Goal: Transaction & Acquisition: Purchase product/service

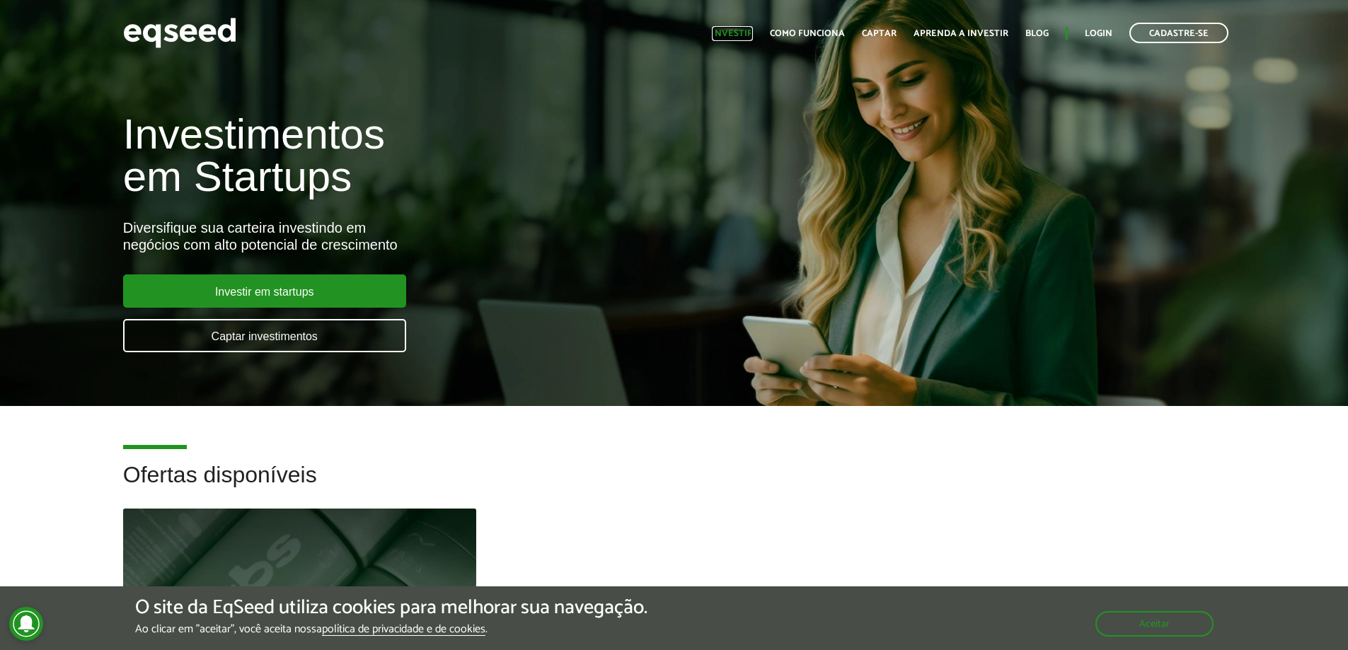
click at [745, 30] on link "Investir" at bounding box center [732, 33] width 41 height 9
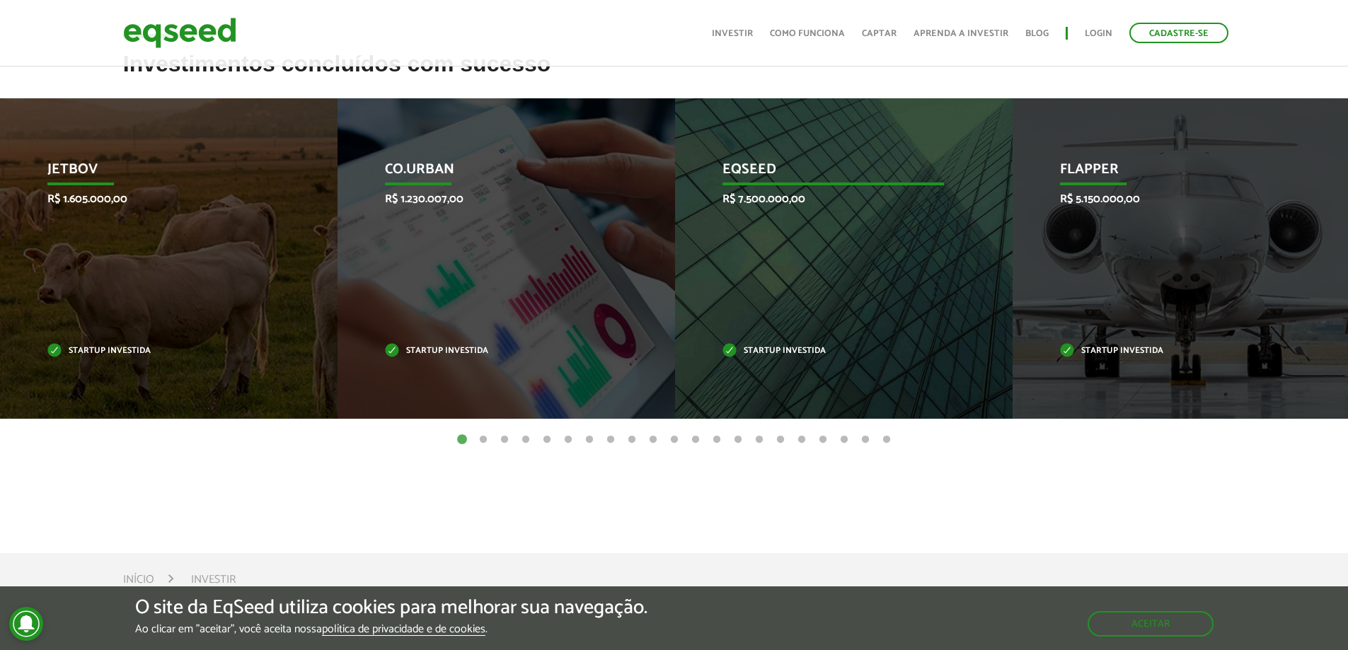
scroll to position [495, 0]
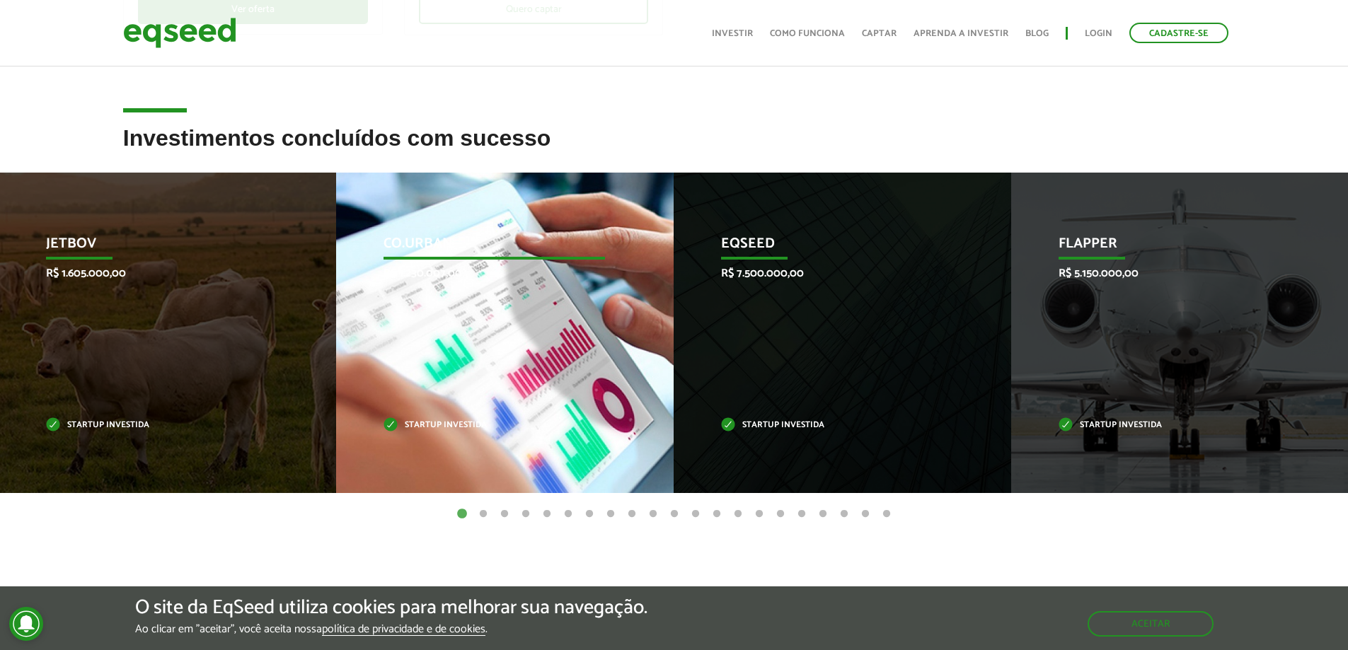
drag, startPoint x: 1151, startPoint y: 349, endPoint x: 407, endPoint y: 325, distance: 743.9
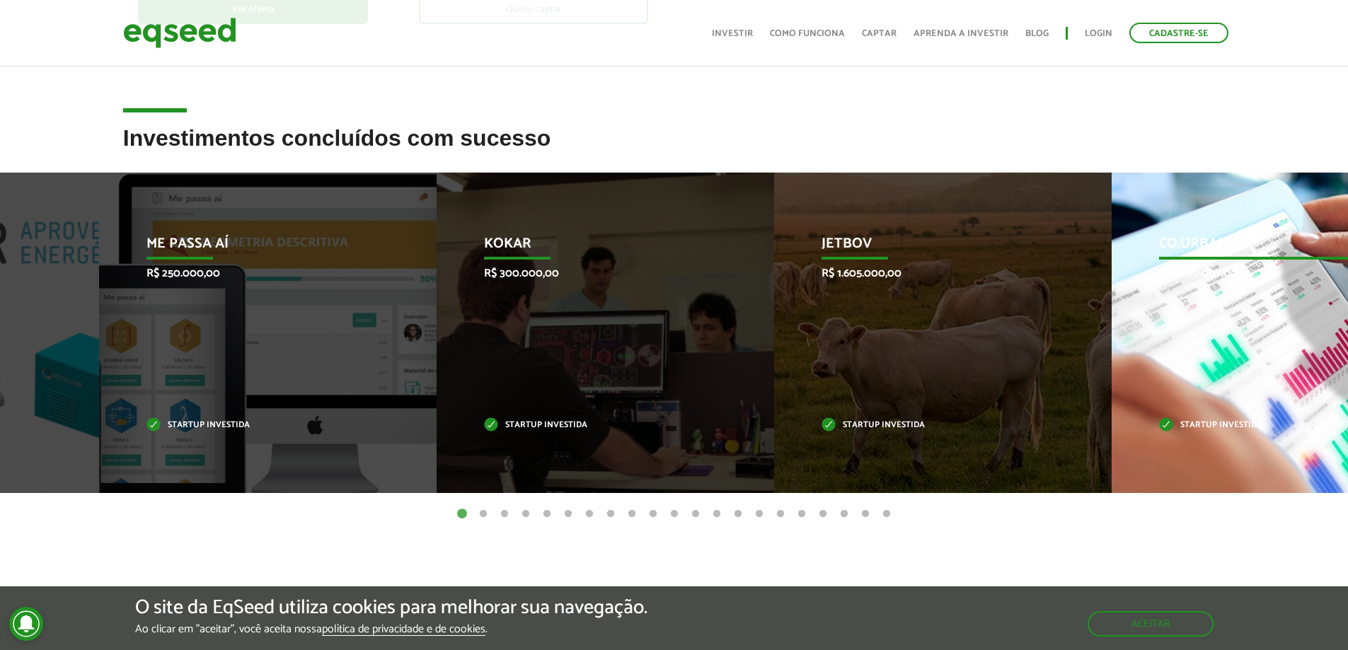
drag, startPoint x: 316, startPoint y: 325, endPoint x: 1179, endPoint y: 328, distance: 862.4
click at [1111, 328] on li "JetBov R$ 1.605.000,00 Startup investida" at bounding box center [942, 333] width 337 height 320
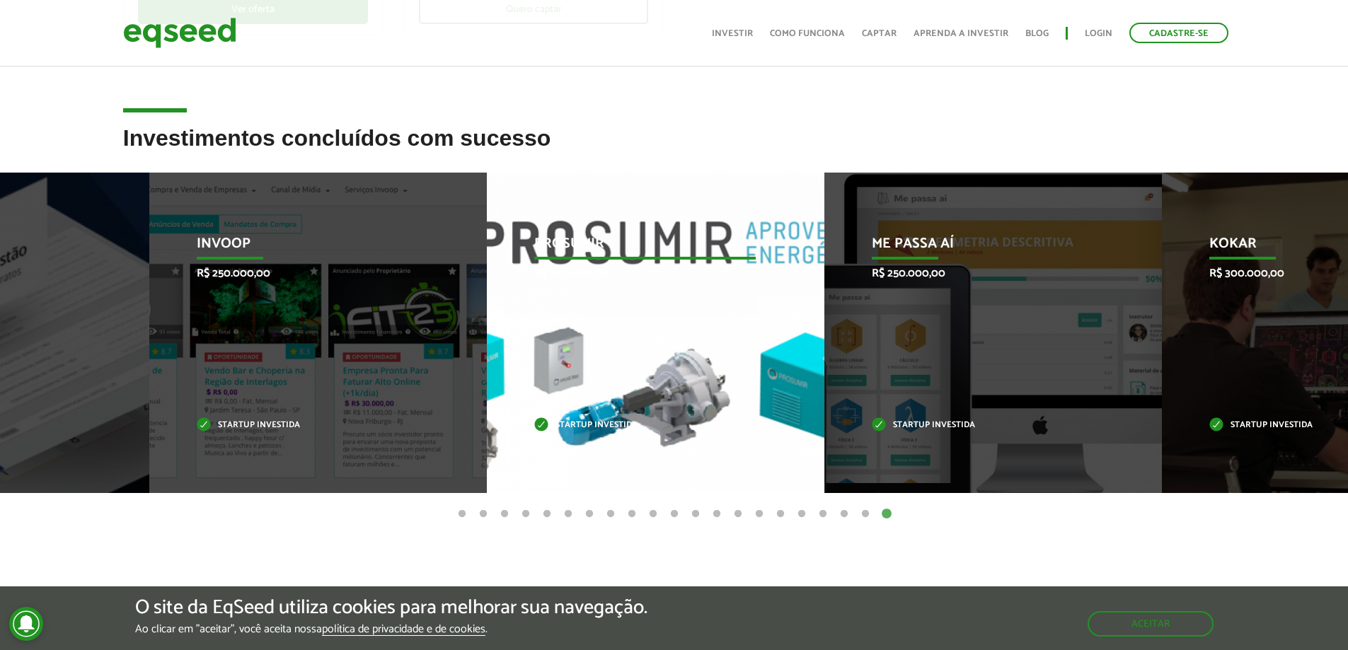
drag, startPoint x: 352, startPoint y: 325, endPoint x: 910, endPoint y: 222, distance: 566.9
click at [727, 306] on div "Prosumir R$ 300.000,00 Startup investida" at bounding box center [645, 333] width 316 height 320
